Goal: Information Seeking & Learning: Learn about a topic

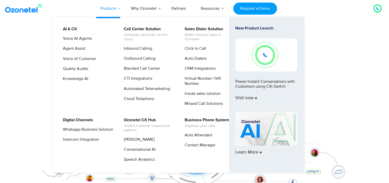
click at [115, 7] on link "Products" at bounding box center [108, 8] width 30 height 17
click at [145, 58] on link "Outbound Calling" at bounding box center [138, 58] width 36 height 6
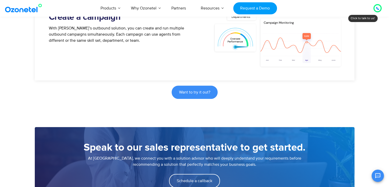
scroll to position [332, 0]
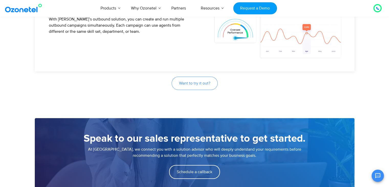
click at [193, 86] on link "Want to try it out?" at bounding box center [195, 82] width 46 height 13
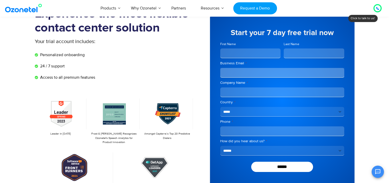
scroll to position [26, 0]
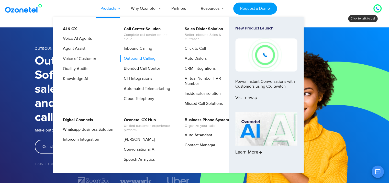
click at [112, 10] on link "Products" at bounding box center [108, 8] width 30 height 17
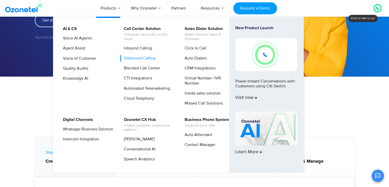
scroll to position [128, 0]
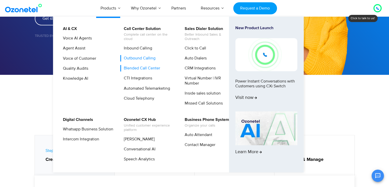
click at [142, 70] on link "Blended Call Center" at bounding box center [140, 68] width 40 height 6
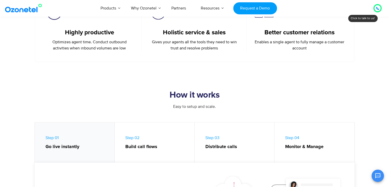
scroll to position [332, 0]
